Goal: Information Seeking & Learning: Learn about a topic

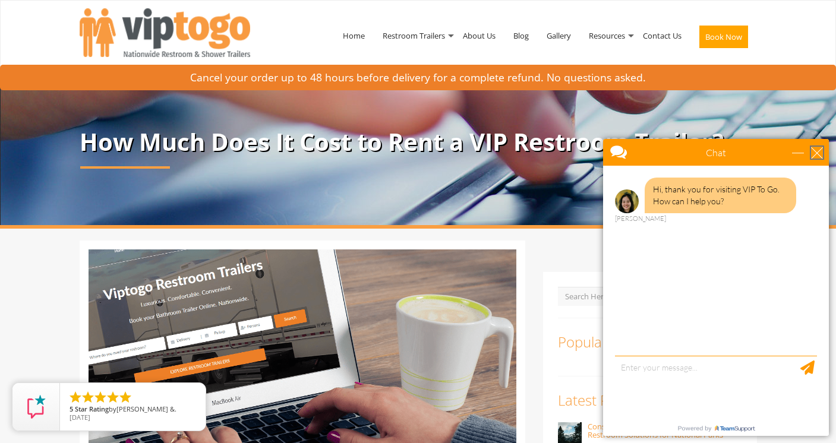
click at [812, 153] on div "close" at bounding box center [817, 153] width 12 height 12
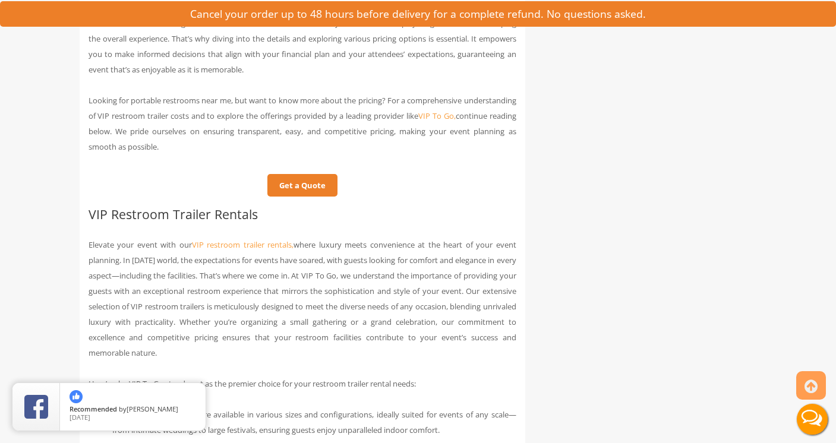
scroll to position [659, 0]
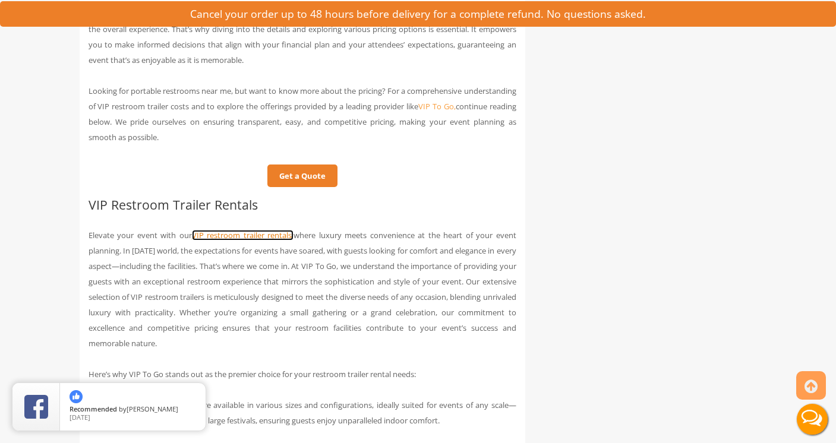
click at [212, 235] on link "VIP restroom trailer rentals," at bounding box center [243, 235] width 102 height 11
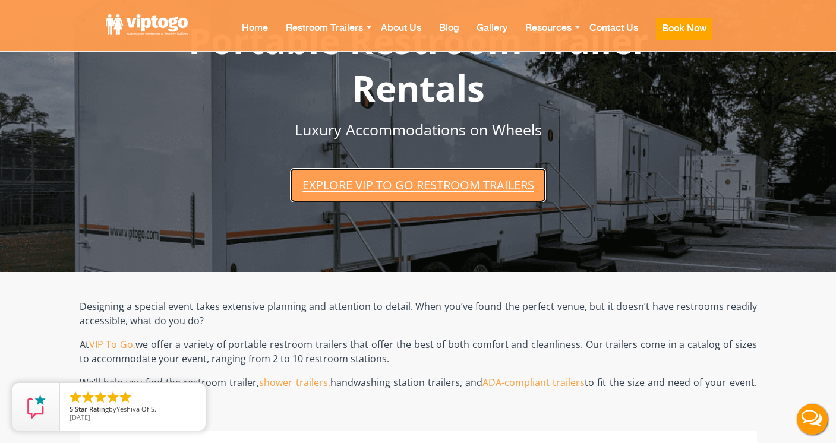
click at [416, 196] on link "Explore VIP To Go restroom trailers" at bounding box center [418, 185] width 256 height 34
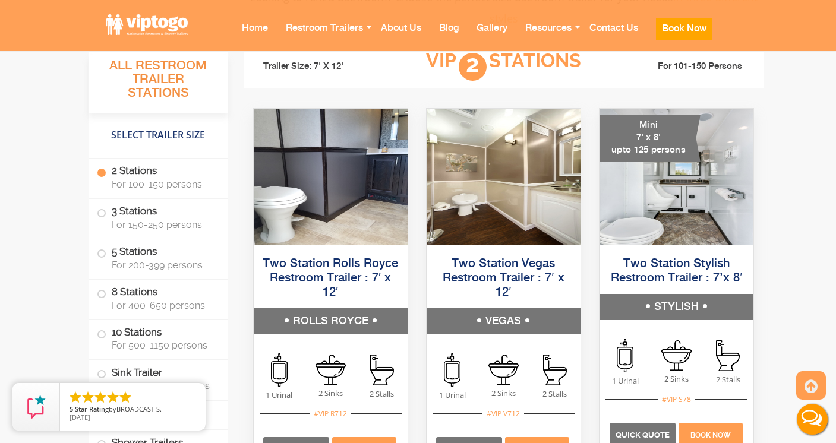
scroll to position [840, 0]
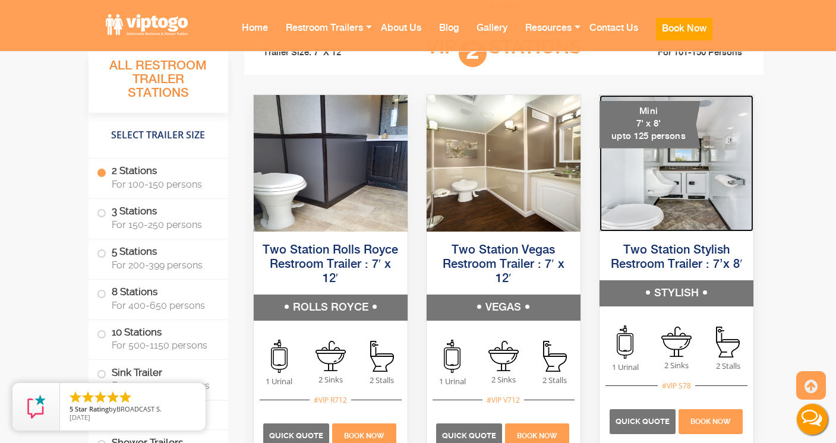
click at [673, 205] on img at bounding box center [677, 163] width 154 height 137
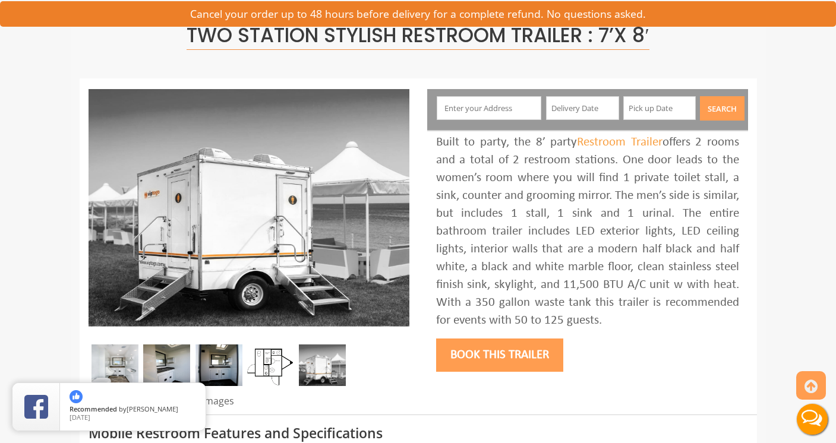
scroll to position [86, 0]
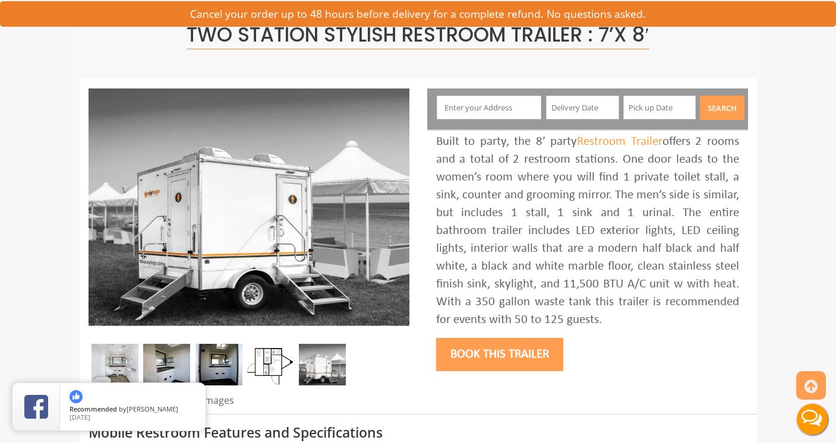
click at [151, 371] on img at bounding box center [166, 365] width 47 height 42
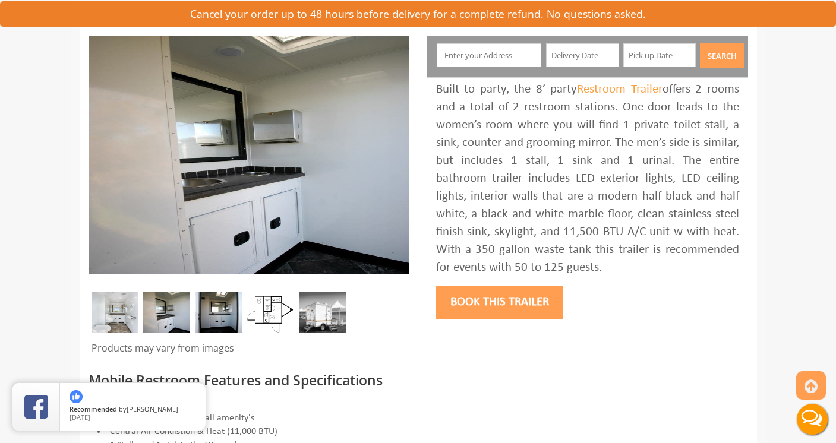
scroll to position [143, 0]
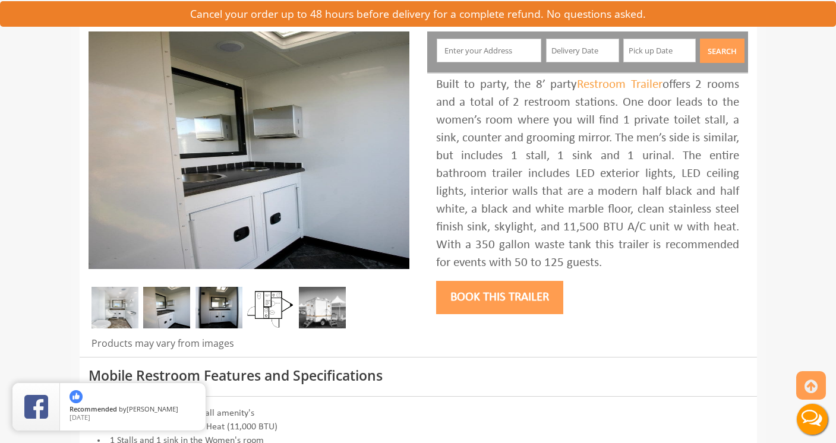
click at [218, 320] on img at bounding box center [219, 308] width 47 height 42
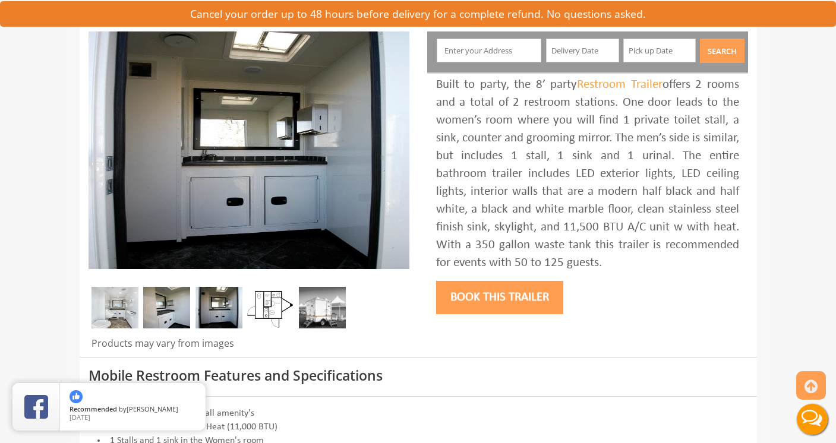
click at [285, 308] on img at bounding box center [270, 308] width 47 height 42
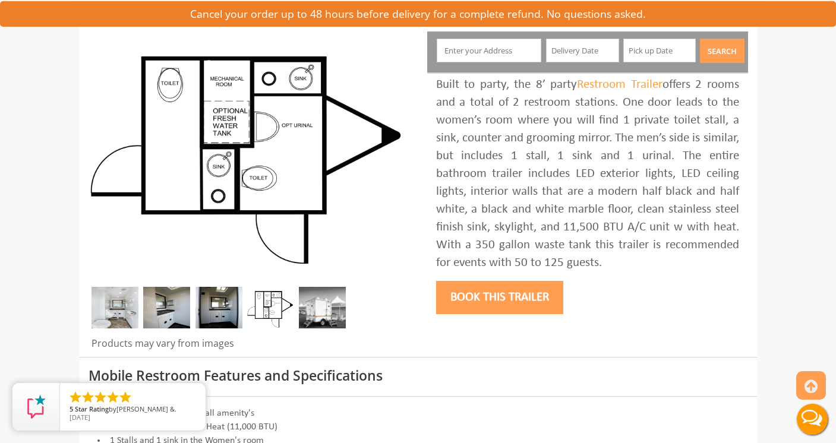
click at [322, 288] on img at bounding box center [322, 308] width 47 height 42
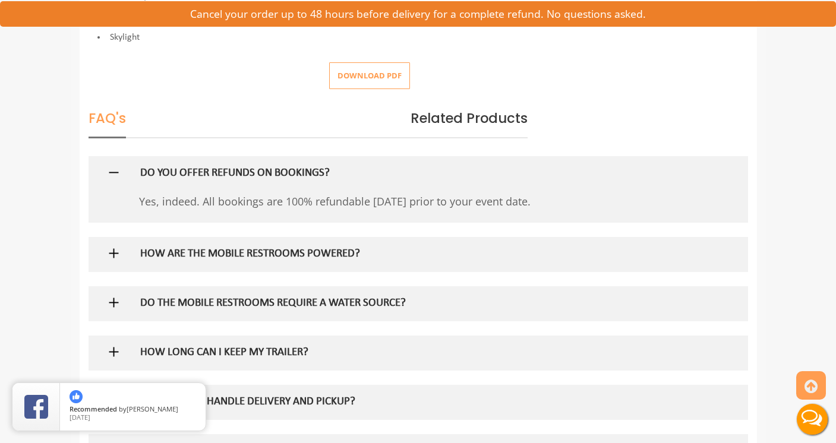
scroll to position [617, 0]
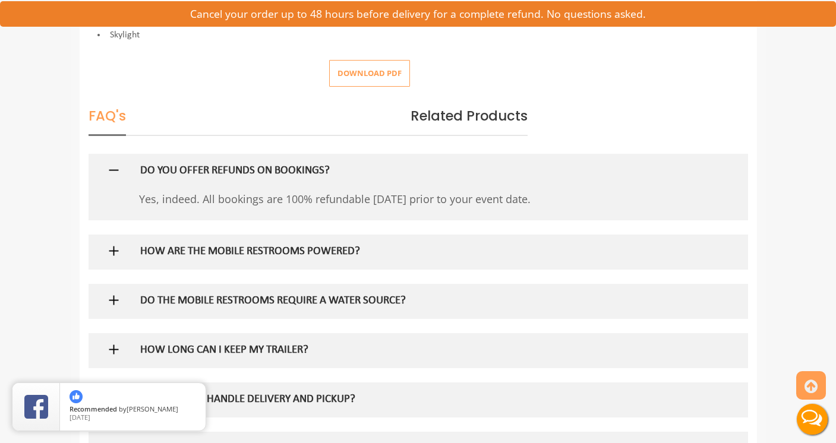
click at [326, 250] on h5 "HOW ARE THE MOBILE RESTROOMS POWERED?" at bounding box center [398, 252] width 517 height 12
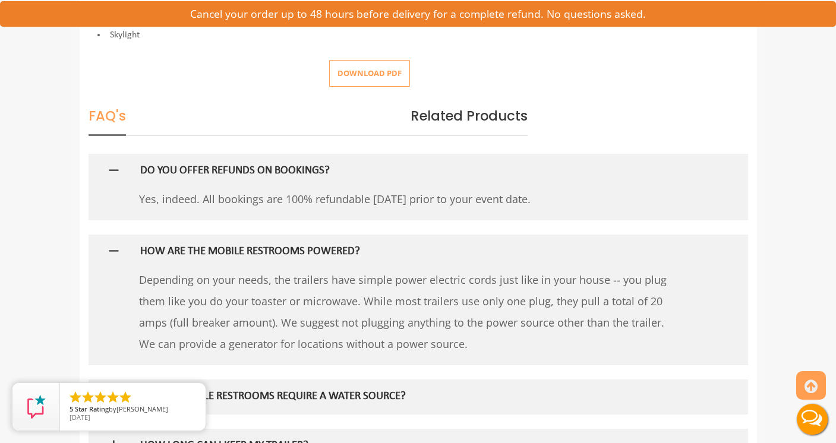
click at [326, 250] on h5 "HOW ARE THE MOBILE RESTROOMS POWERED?" at bounding box center [398, 252] width 517 height 12
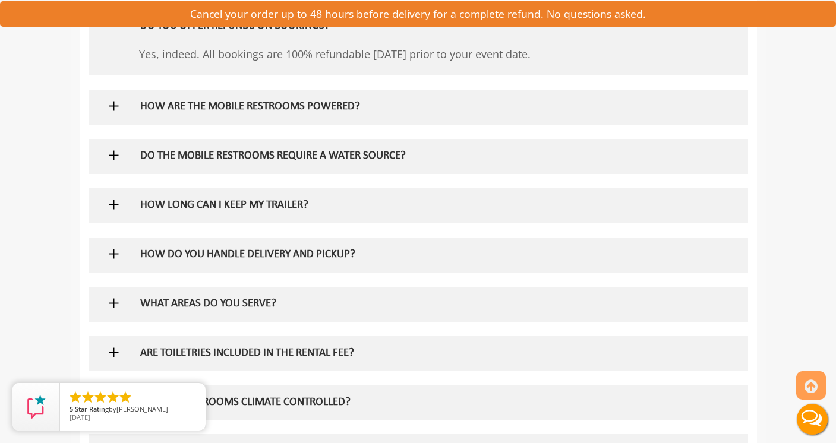
scroll to position [764, 0]
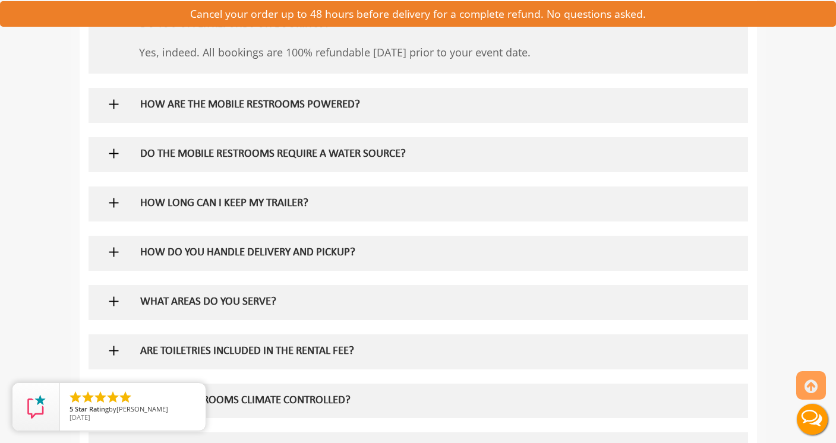
click at [358, 163] on div "DO THE MOBILE RESTROOMS REQUIRE A WATER SOURCE?" at bounding box center [398, 154] width 535 height 34
click at [358, 160] on h5 "DO THE MOBILE RESTROOMS REQUIRE A WATER SOURCE?" at bounding box center [398, 155] width 517 height 12
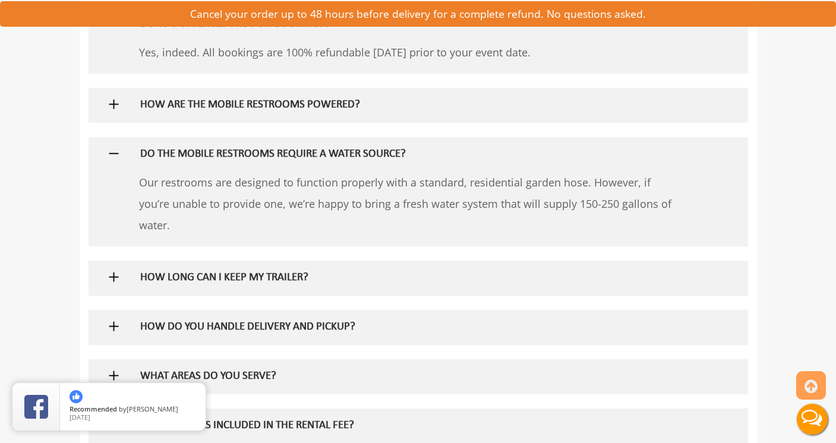
click at [359, 156] on h5 "DO THE MOBILE RESTROOMS REQUIRE A WATER SOURCE?" at bounding box center [398, 155] width 517 height 12
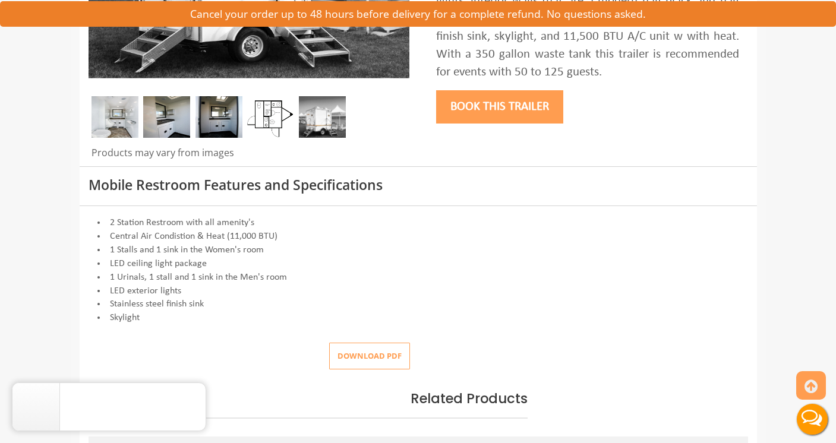
scroll to position [300, 0]
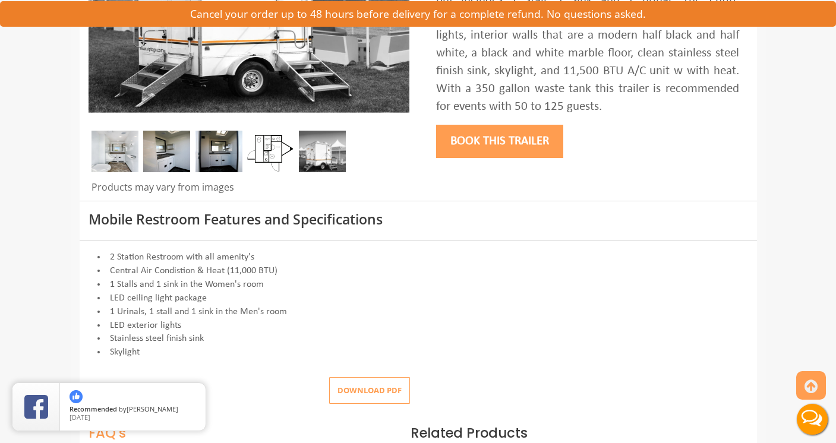
click at [392, 389] on button "Download pdf" at bounding box center [369, 390] width 81 height 27
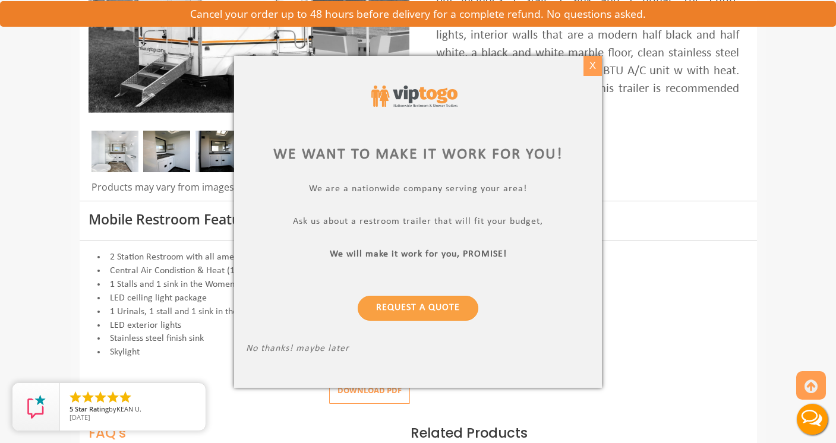
click at [593, 70] on div "X" at bounding box center [593, 66] width 18 height 20
